Goal: Transaction & Acquisition: Book appointment/travel/reservation

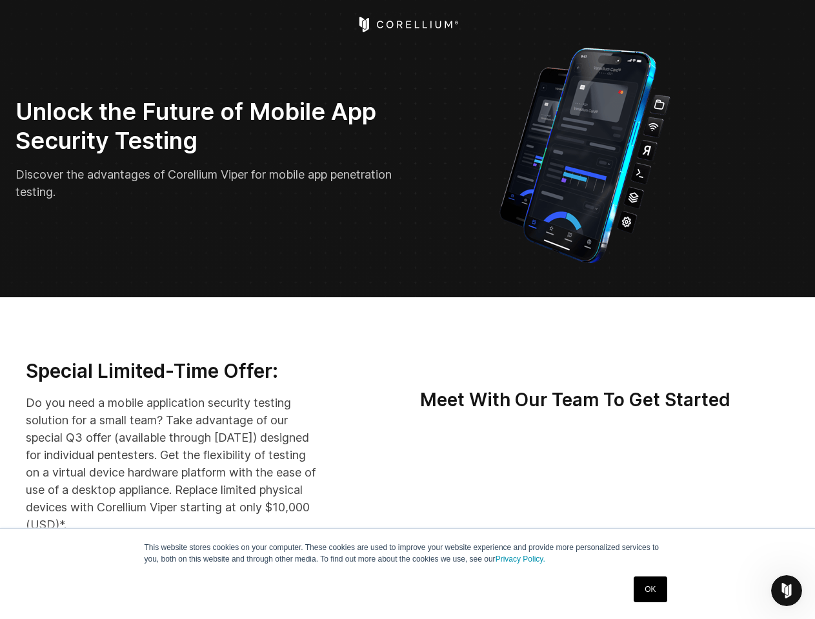
click at [787, 591] on icon "Open Intercom Messenger" at bounding box center [786, 591] width 21 height 21
